Goal: Entertainment & Leisure: Browse casually

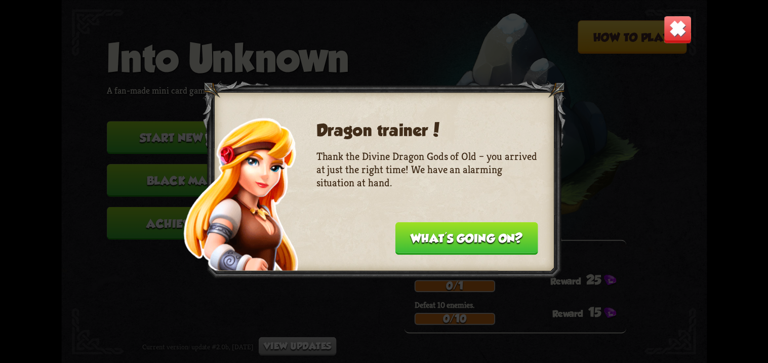
drag, startPoint x: 406, startPoint y: 247, endPoint x: 492, endPoint y: 301, distance: 101.6
click at [492, 301] on div "Dragon trainer! Thank the Divine Dragon Gods of Old – you arrived at just the r…" at bounding box center [383, 181] width 645 height 363
click at [668, 27] on img at bounding box center [677, 29] width 28 height 28
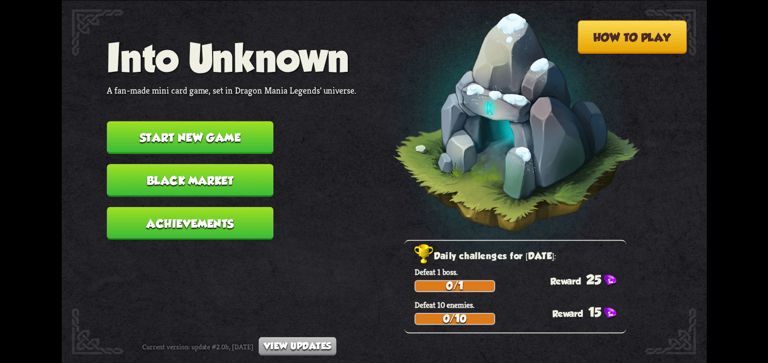
click at [226, 121] on button "Start new game" at bounding box center [190, 137] width 166 height 33
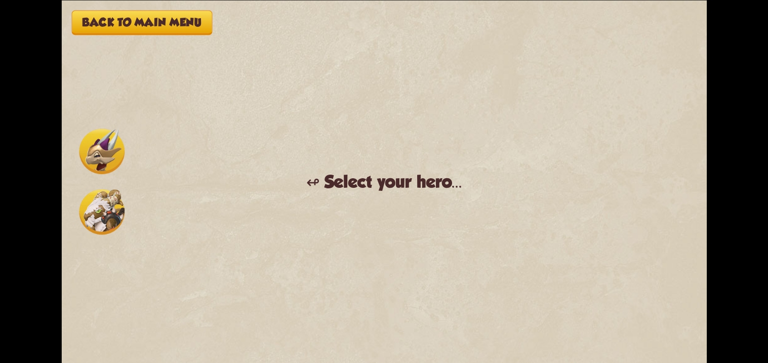
click at [103, 209] on img at bounding box center [102, 212] width 46 height 46
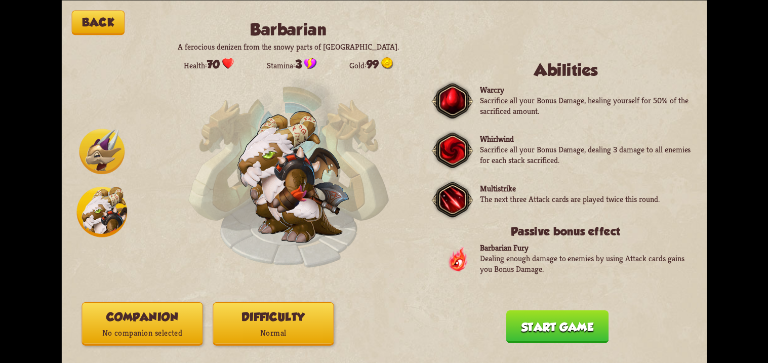
click at [552, 324] on button "Start game" at bounding box center [556, 326] width 102 height 33
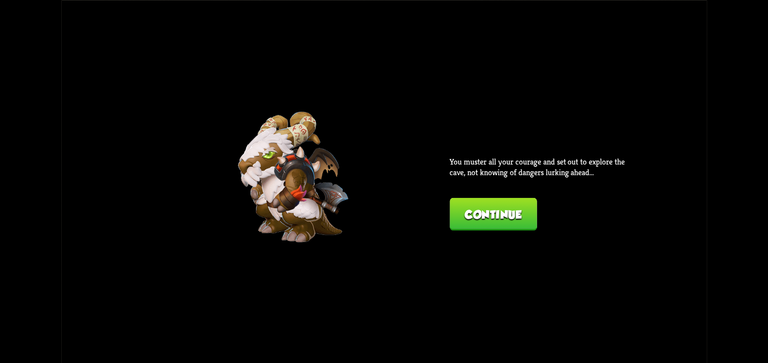
click at [487, 212] on button "Continue" at bounding box center [492, 213] width 87 height 33
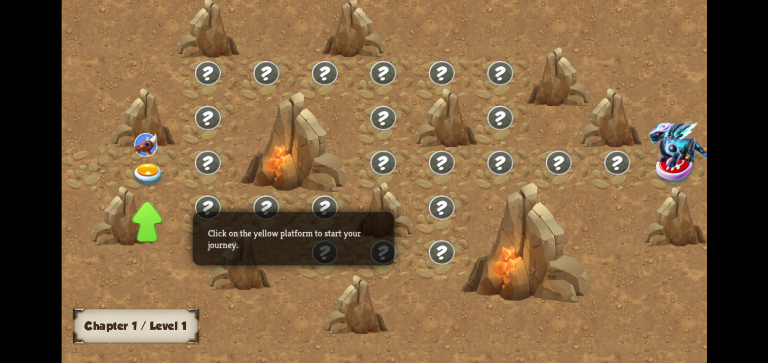
click at [648, 167] on img at bounding box center [685, 143] width 74 height 48
click at [152, 170] on img at bounding box center [148, 175] width 32 height 24
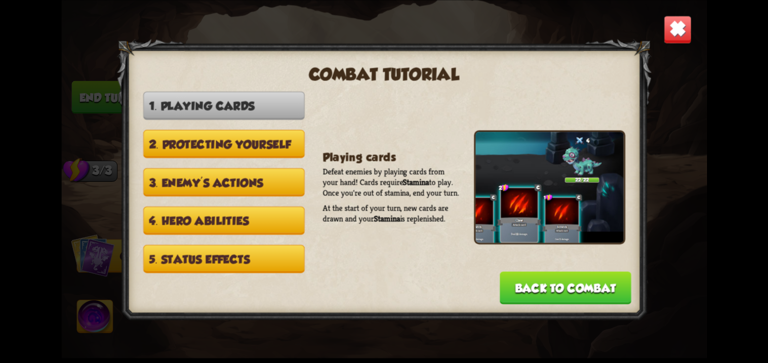
click at [526, 247] on div "Playing cards Defeat enemies by playing cards from your hand! Cards require Sta…" at bounding box center [473, 186] width 302 height 191
click at [520, 278] on button "Back to combat" at bounding box center [565, 287] width 132 height 33
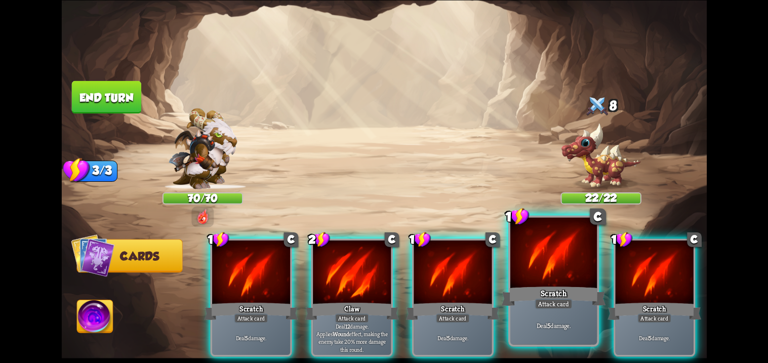
click at [571, 260] on div at bounding box center [552, 253] width 87 height 73
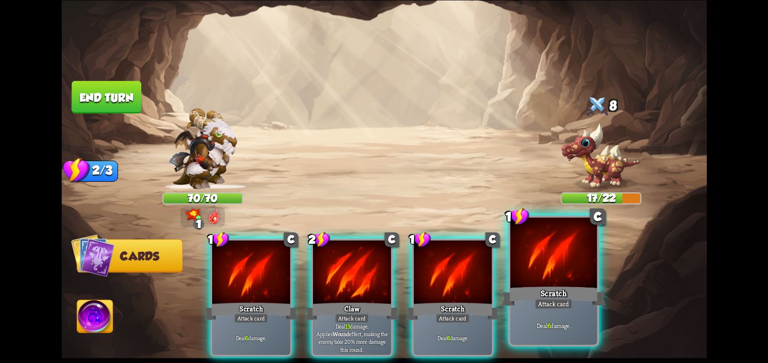
click at [539, 271] on div at bounding box center [552, 253] width 87 height 73
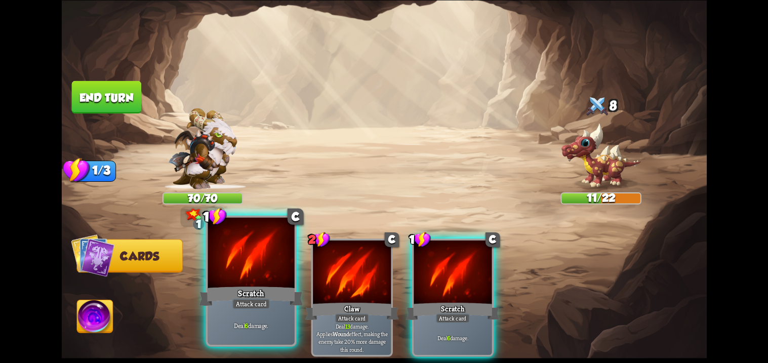
click at [275, 269] on div at bounding box center [250, 253] width 87 height 73
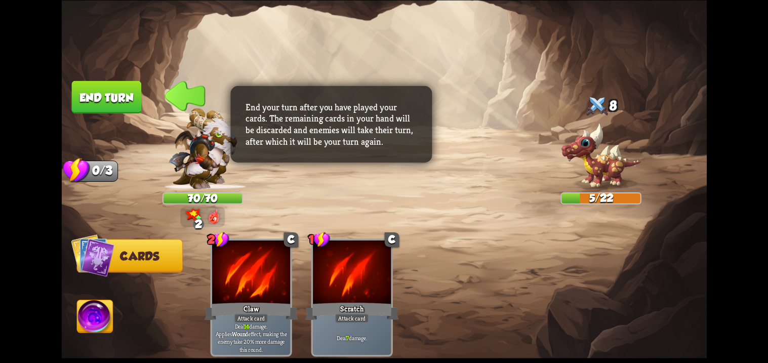
click at [101, 95] on button "End turn" at bounding box center [105, 96] width 69 height 33
